Goal: Information Seeking & Learning: Check status

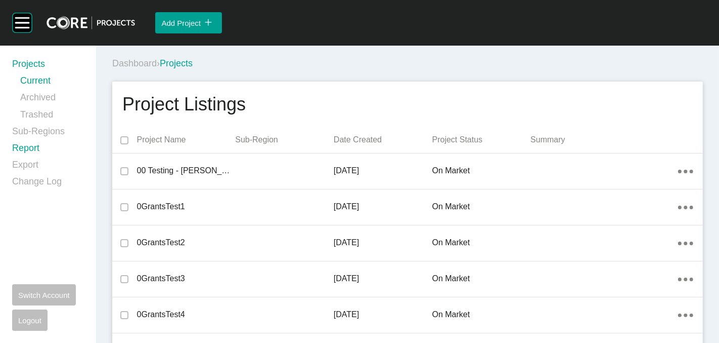
click at [20, 147] on link "Report" at bounding box center [48, 150] width 72 height 17
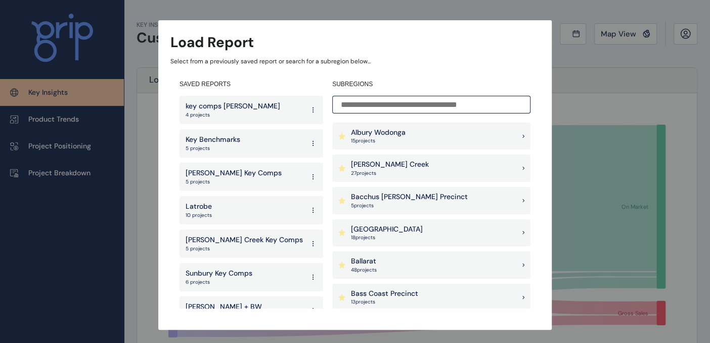
click at [401, 110] on input at bounding box center [431, 105] width 198 height 18
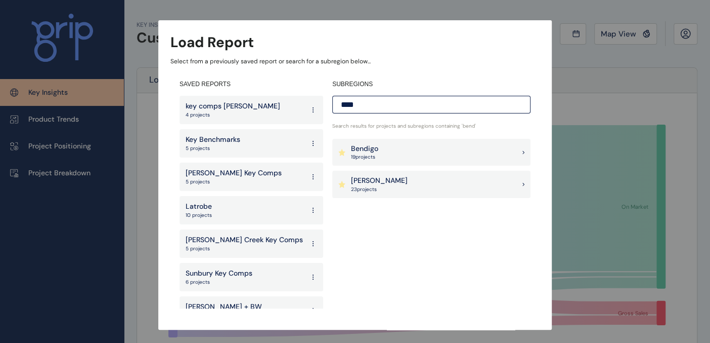
type input "****"
click at [387, 150] on div "Bendigo 19 project s" at bounding box center [431, 152] width 198 height 27
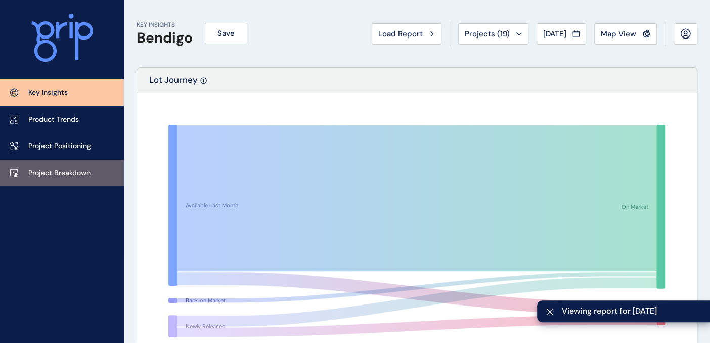
click at [52, 165] on link "Project Breakdown" at bounding box center [62, 172] width 124 height 27
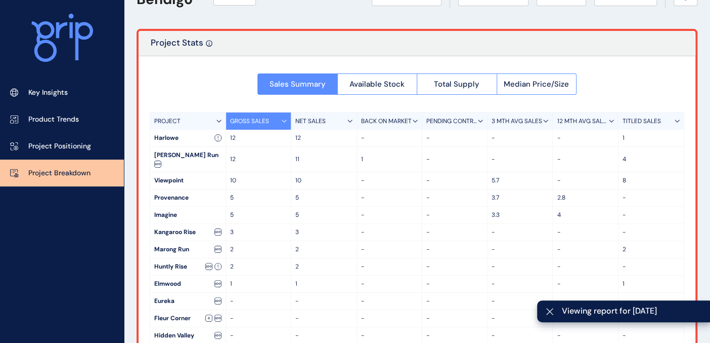
scroll to position [56, 0]
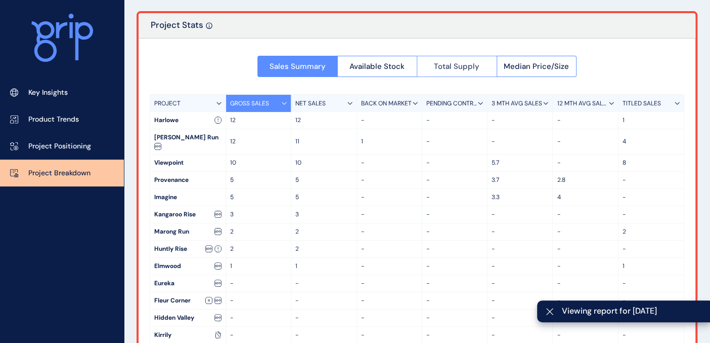
click at [455, 57] on button "Total Supply" at bounding box center [457, 66] width 80 height 21
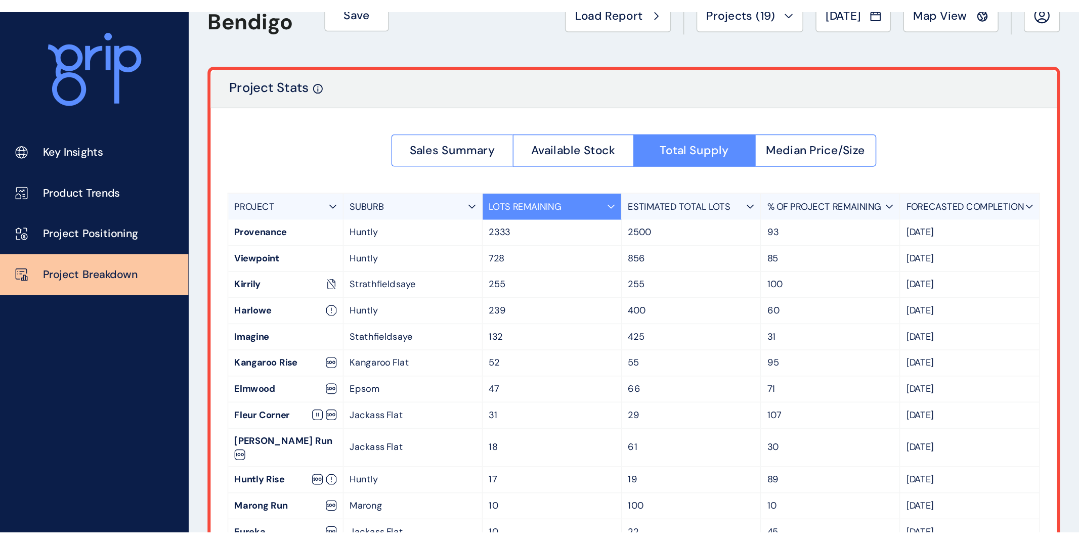
scroll to position [0, 0]
